Goal: Information Seeking & Learning: Learn about a topic

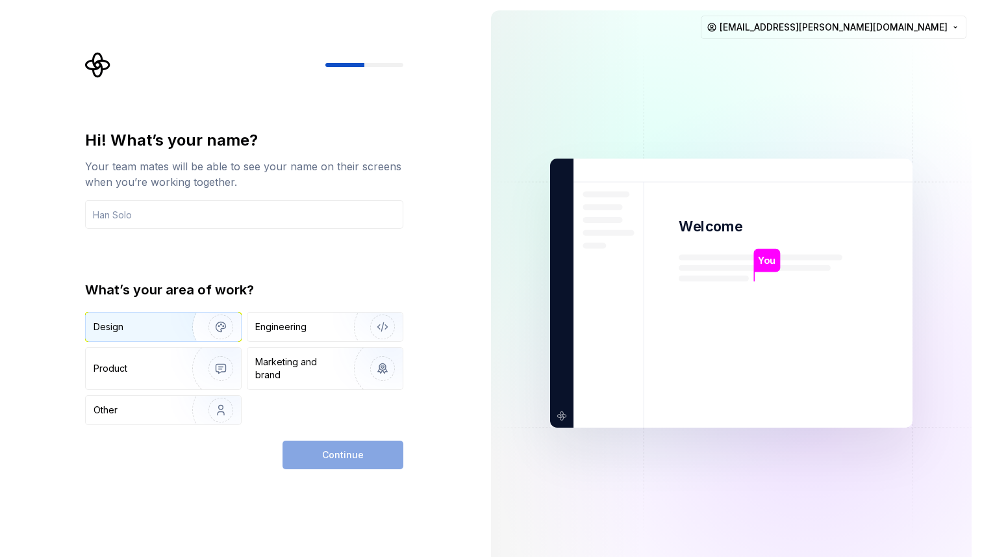
click at [173, 325] on img "button" at bounding box center [212, 326] width 83 height 87
click at [245, 224] on input "text" at bounding box center [244, 214] width 318 height 29
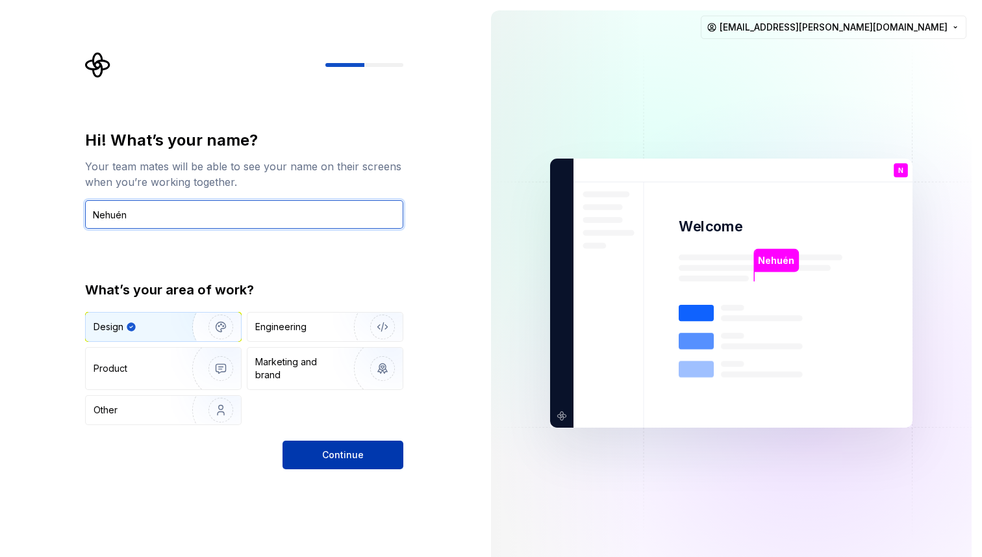
type input "Nehuén"
click at [342, 454] on span "Continue" at bounding box center [343, 454] width 42 height 13
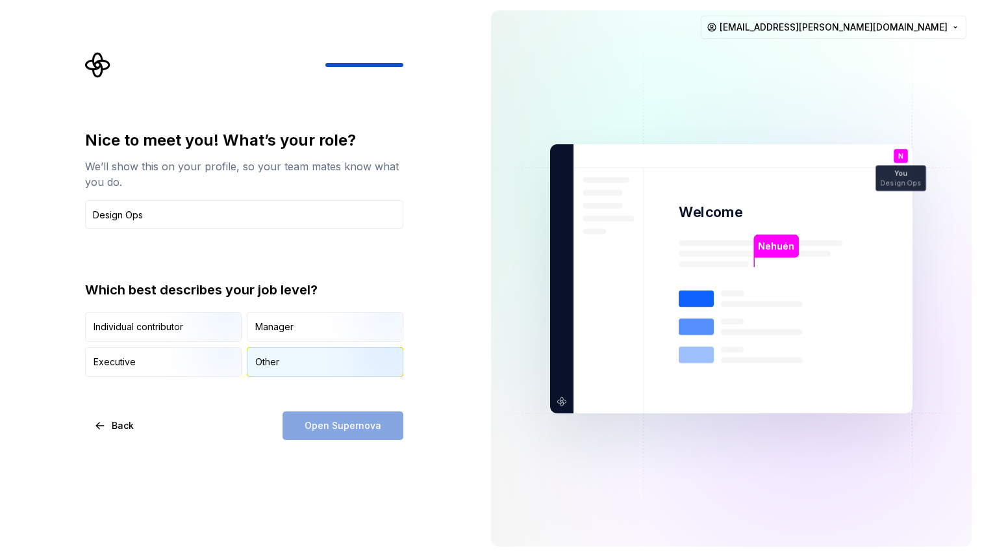
type input "Design Ops"
click at [310, 363] on div "Other" at bounding box center [324, 361] width 155 height 29
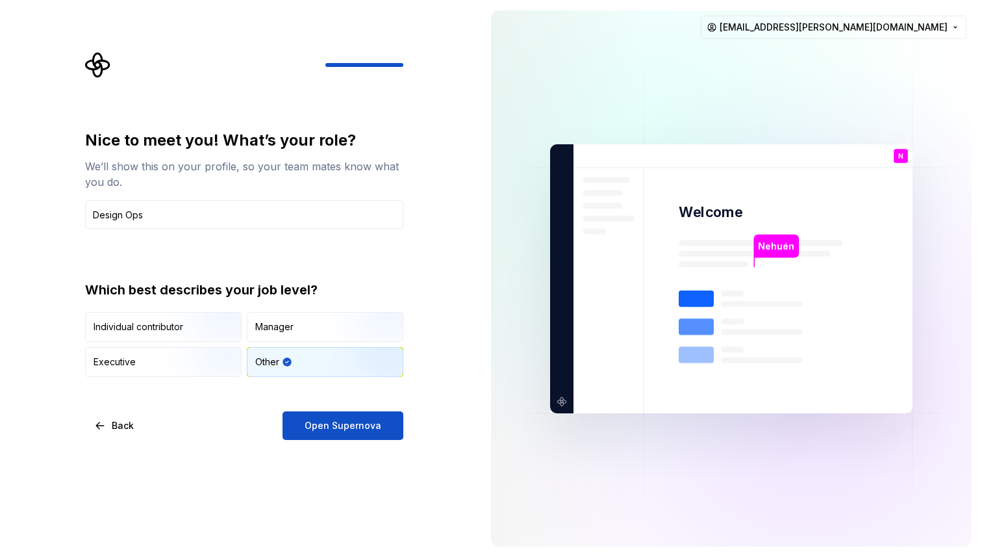
click at [310, 363] on div "Other" at bounding box center [324, 361] width 155 height 29
click at [307, 423] on span "Open Supernova" at bounding box center [343, 425] width 77 height 13
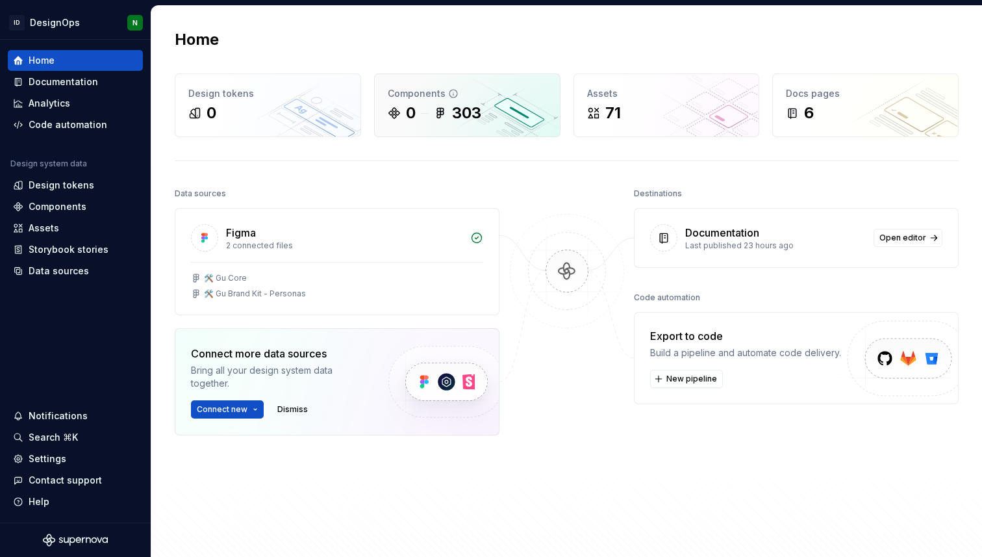
click at [425, 127] on div "Components 0 303" at bounding box center [467, 105] width 185 height 62
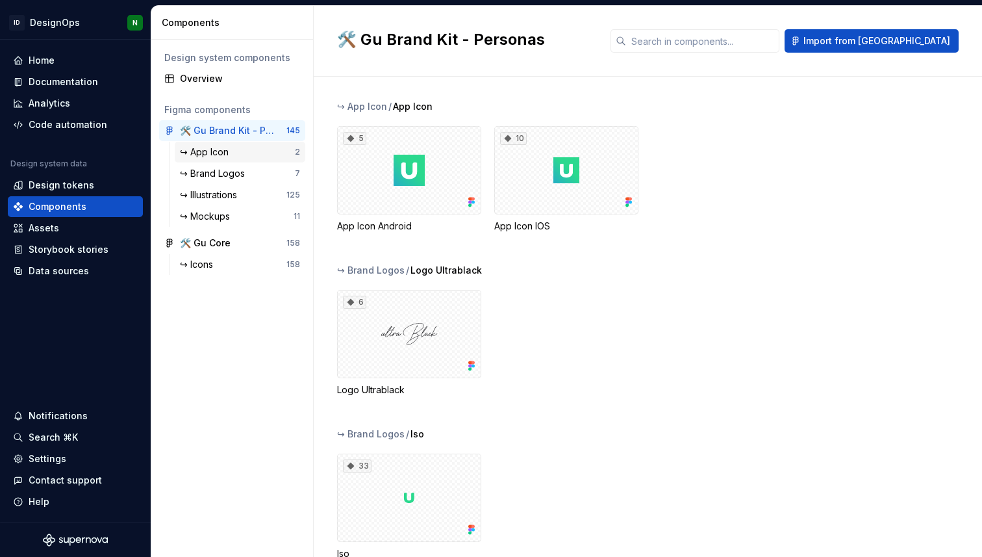
click at [255, 151] on div "↪ App Icon" at bounding box center [237, 151] width 115 height 13
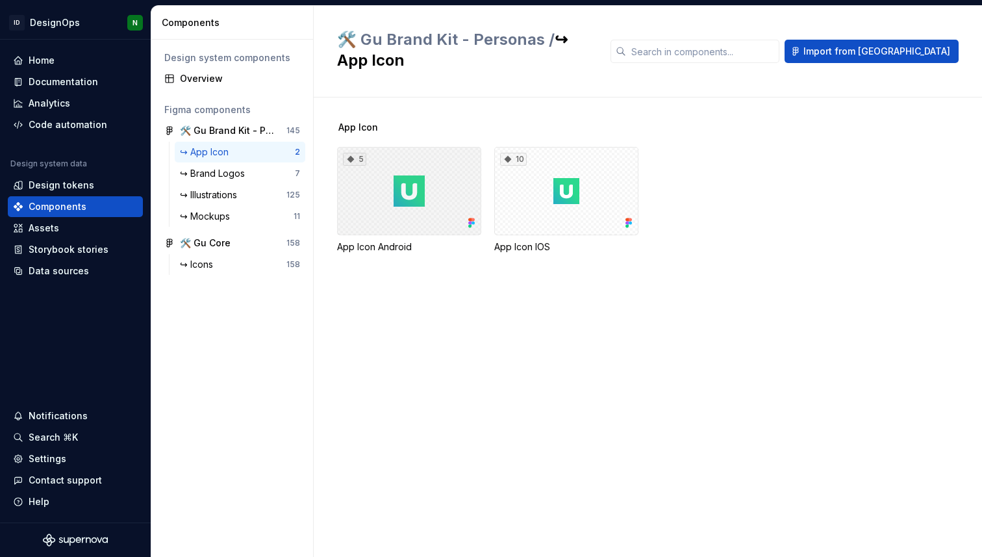
click at [399, 187] on div "5" at bounding box center [409, 191] width 144 height 88
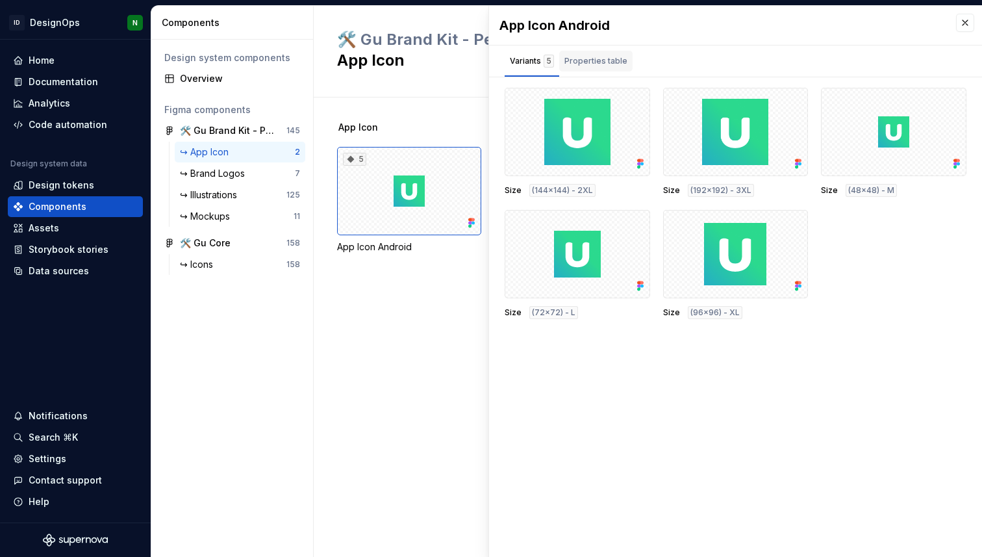
click at [598, 56] on div "Properties table" at bounding box center [595, 61] width 63 height 13
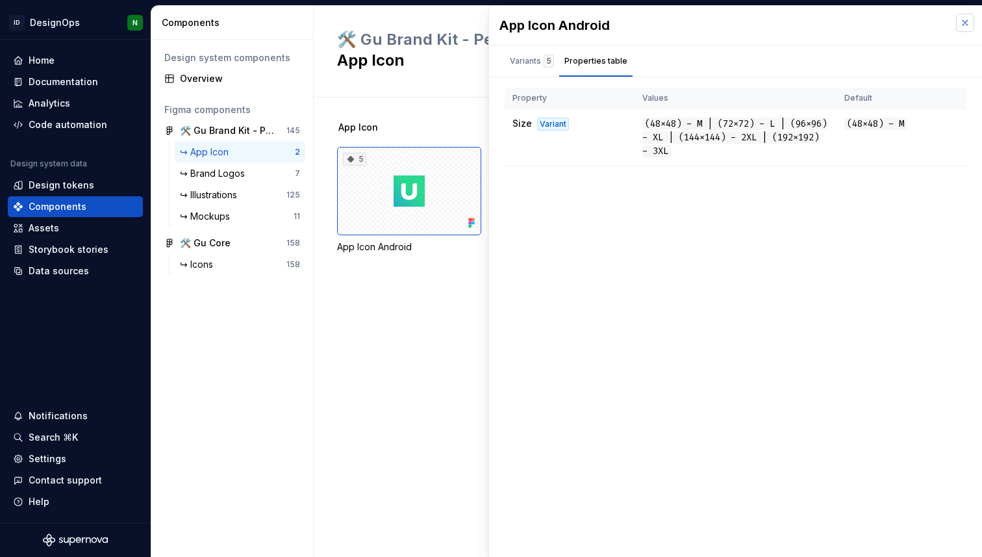
click at [961, 24] on button "button" at bounding box center [965, 23] width 18 height 18
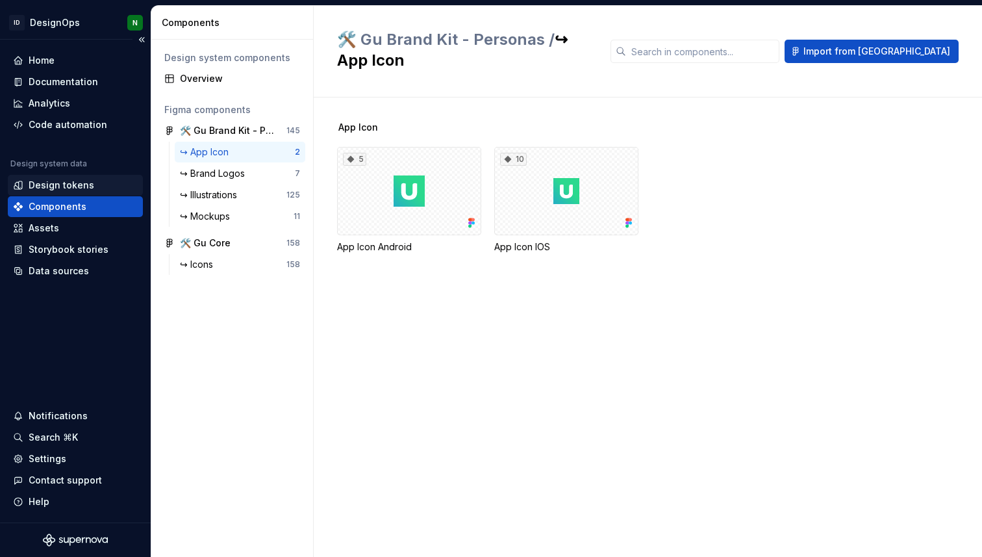
click at [57, 184] on div "Design tokens" at bounding box center [62, 185] width 66 height 13
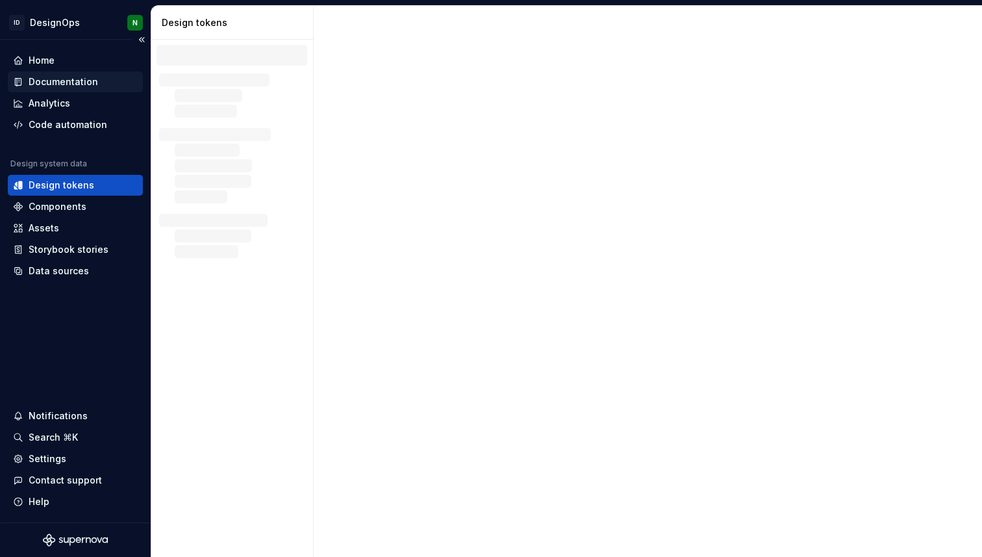
click at [70, 73] on div "Documentation" at bounding box center [75, 81] width 135 height 21
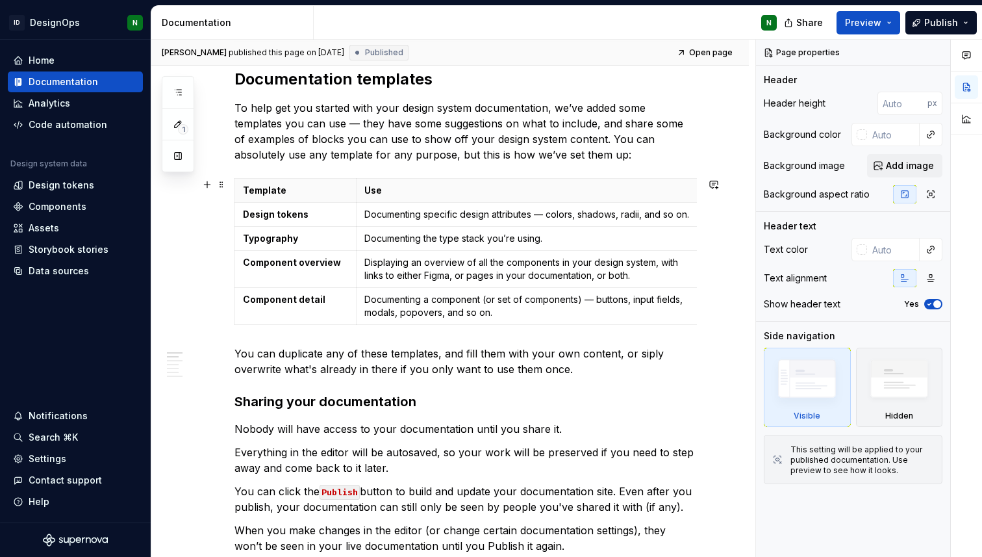
scroll to position [308, 0]
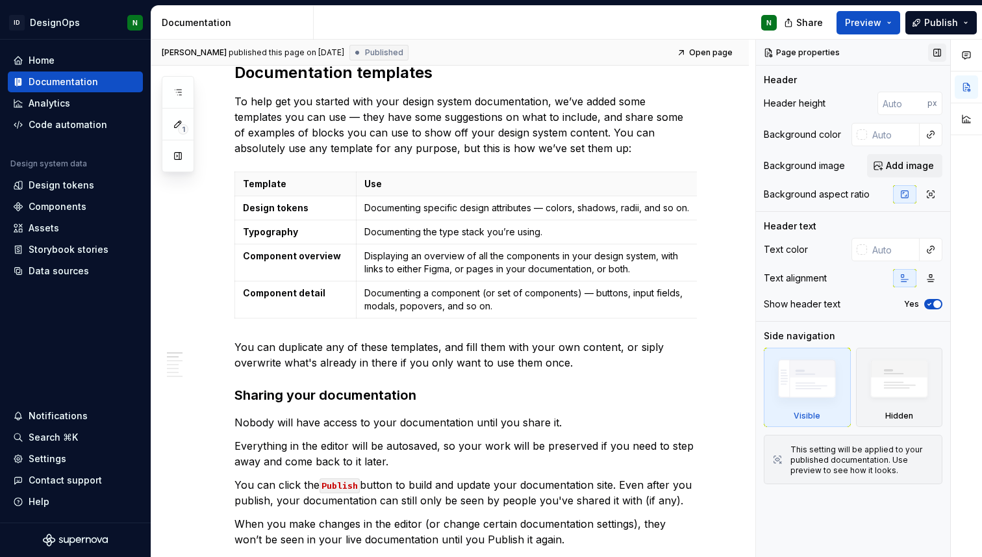
click at [936, 53] on button "button" at bounding box center [937, 53] width 18 height 18
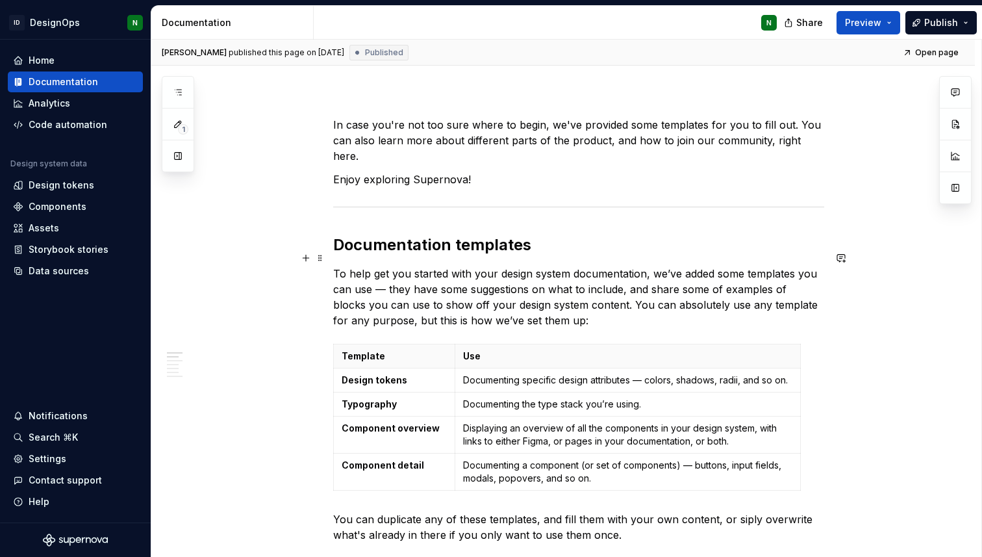
scroll to position [0, 0]
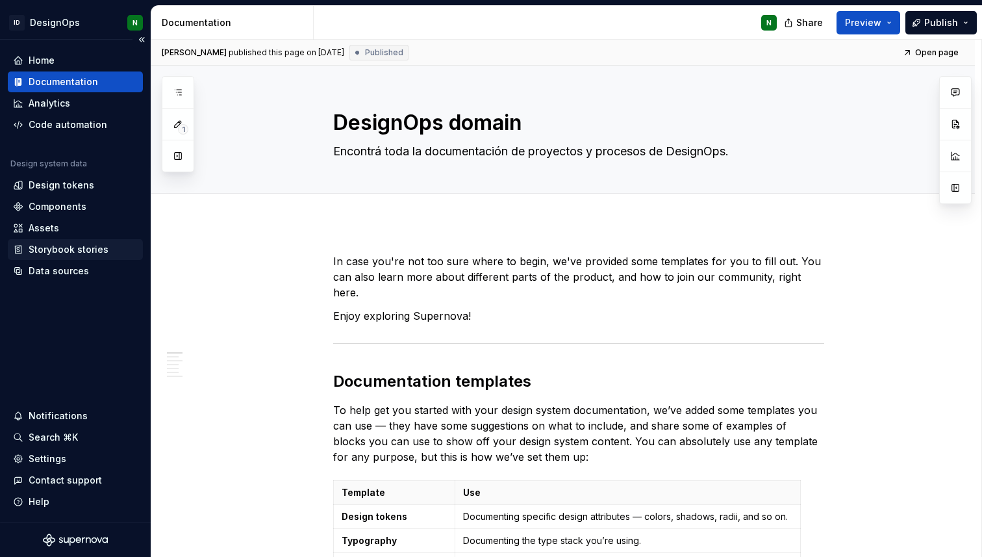
type textarea "*"
click at [56, 255] on div "Storybook stories" at bounding box center [69, 249] width 80 height 13
